Goal: Find specific page/section: Find specific page/section

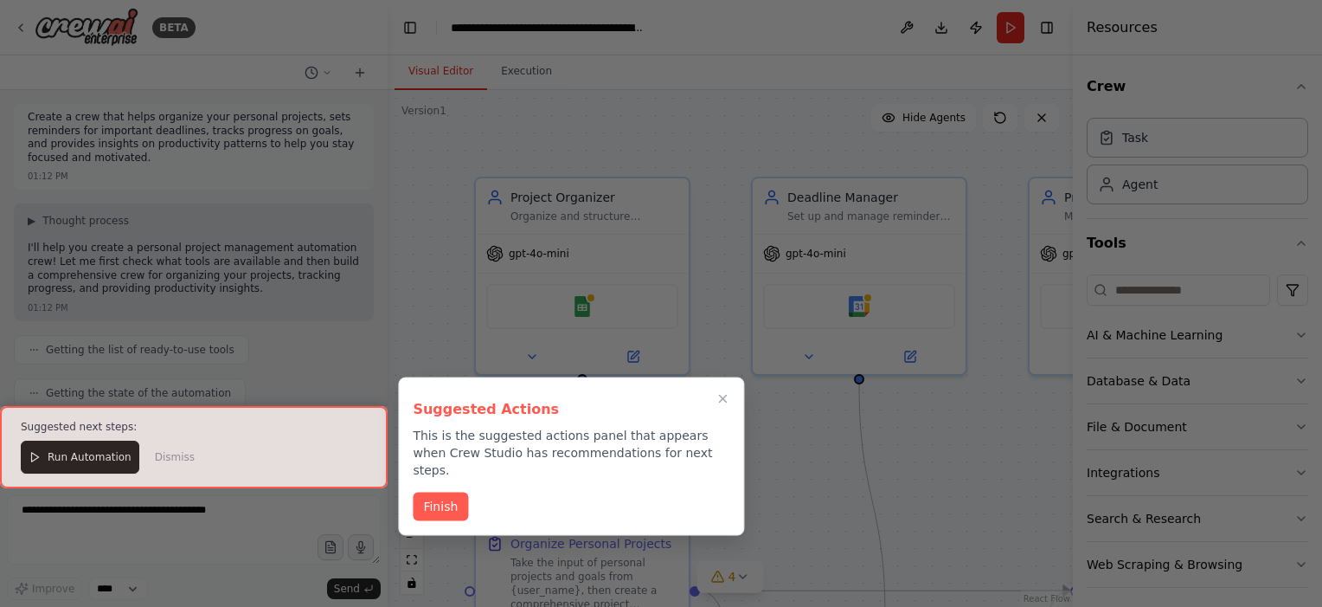
scroll to position [1246, 0]
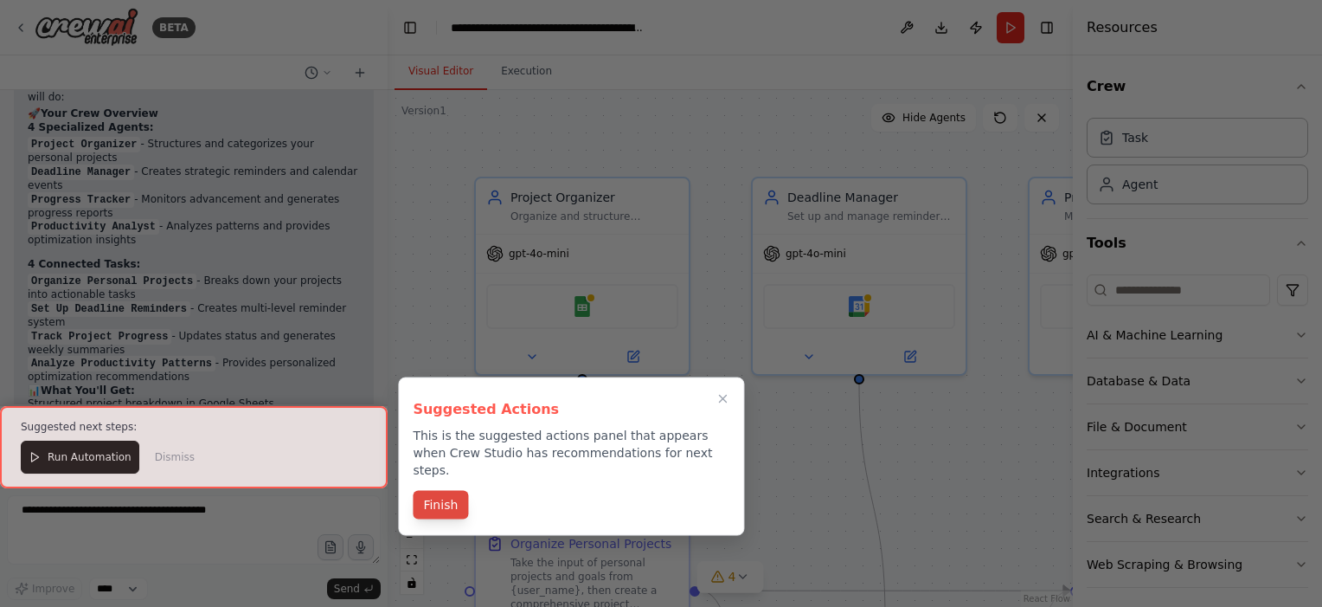
click at [449, 492] on button "Finish" at bounding box center [440, 505] width 55 height 29
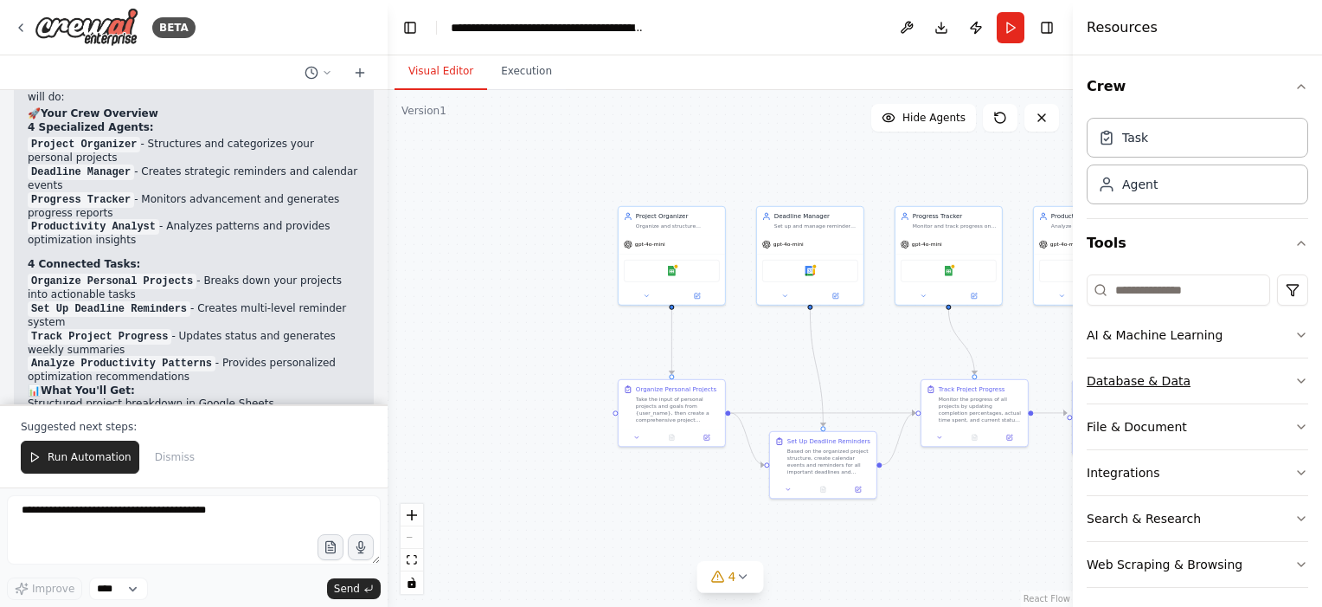
click at [1262, 381] on button "Database & Data" at bounding box center [1198, 380] width 222 height 45
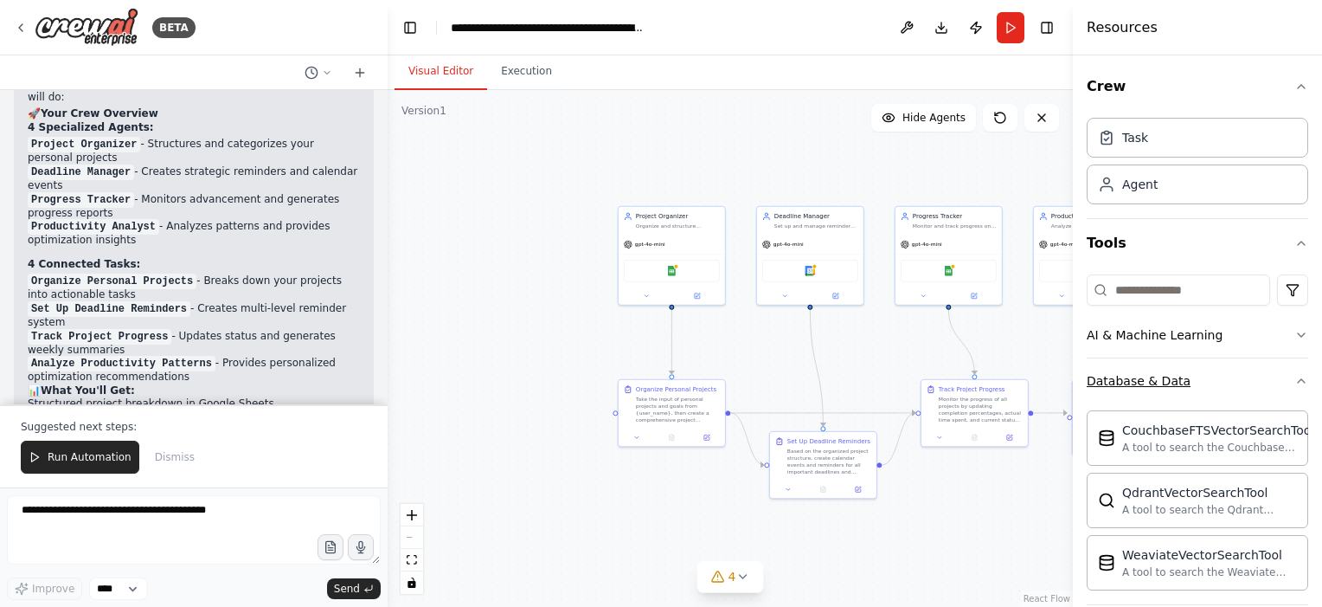
click at [1262, 381] on button "Database & Data" at bounding box center [1198, 380] width 222 height 45
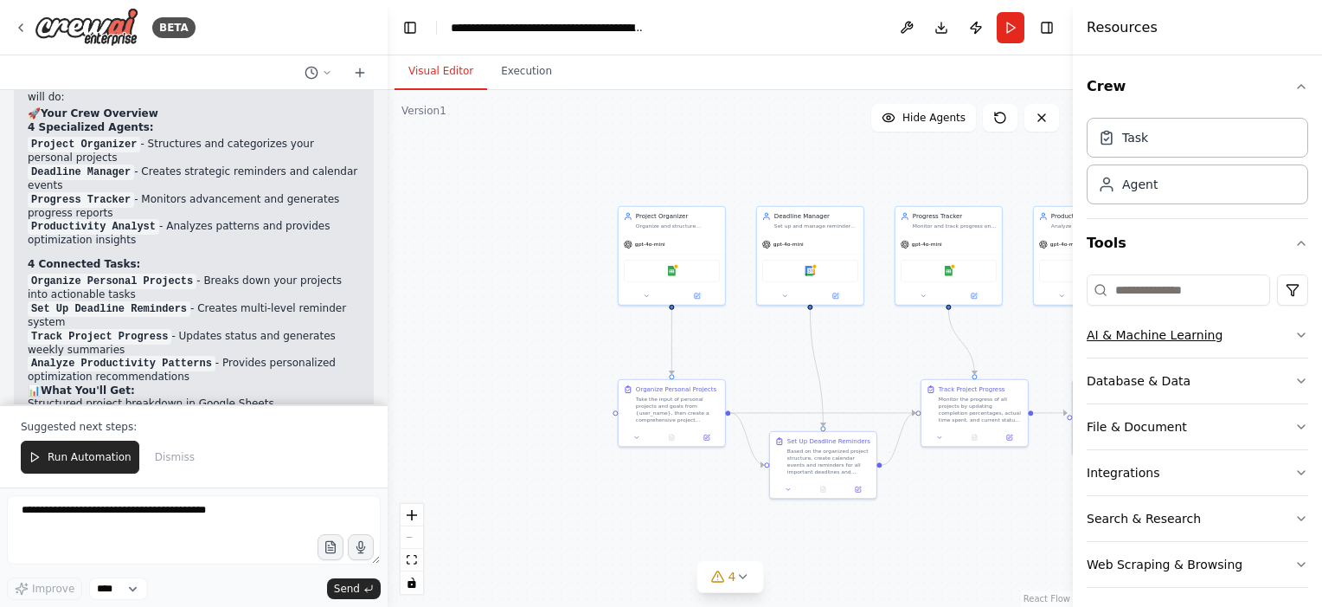
click at [1257, 337] on button "AI & Machine Learning" at bounding box center [1198, 334] width 222 height 45
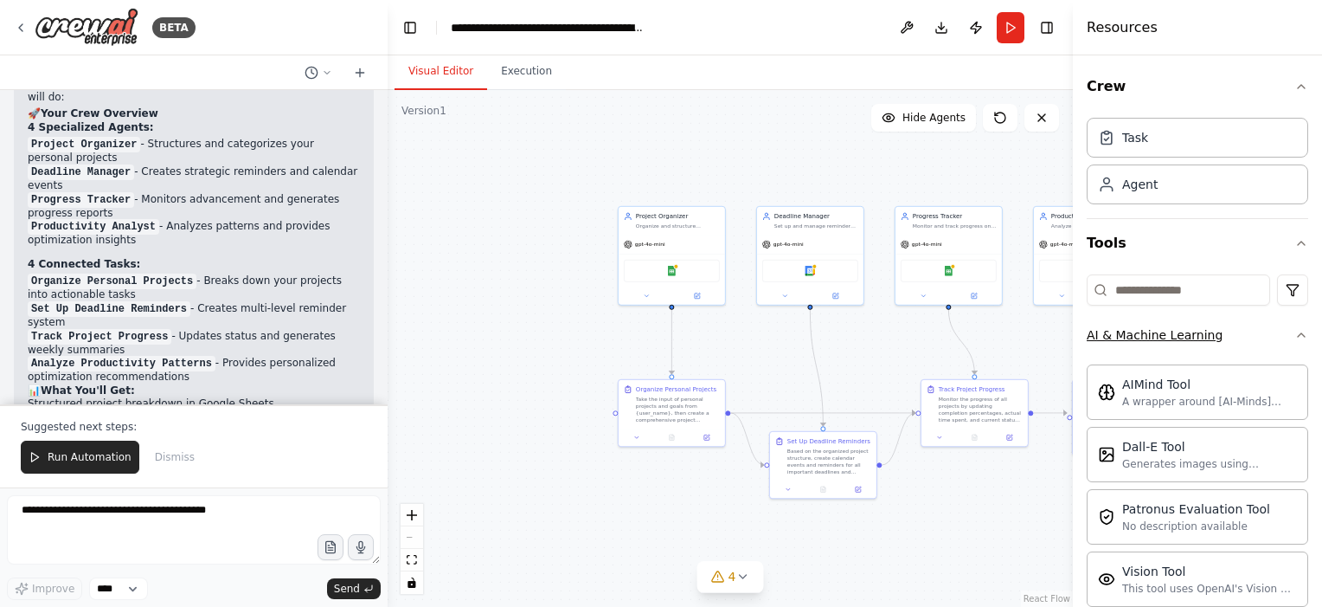
click at [1257, 337] on button "AI & Machine Learning" at bounding box center [1198, 334] width 222 height 45
